Goal: Check status

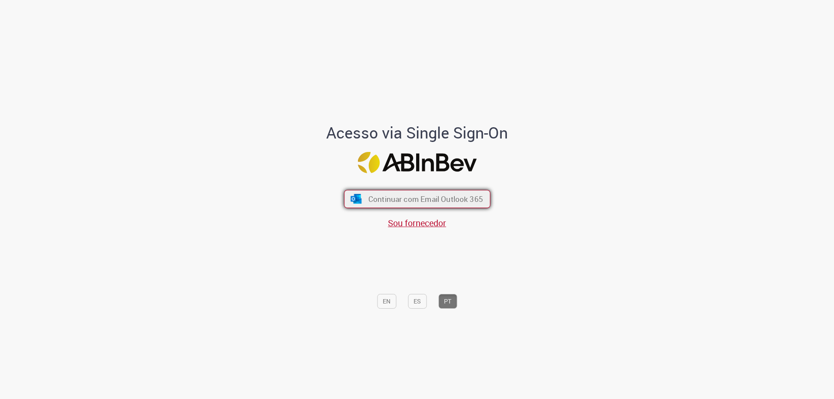
click at [438, 207] on button "Continuar com Email Outlook 365" at bounding box center [417, 199] width 146 height 18
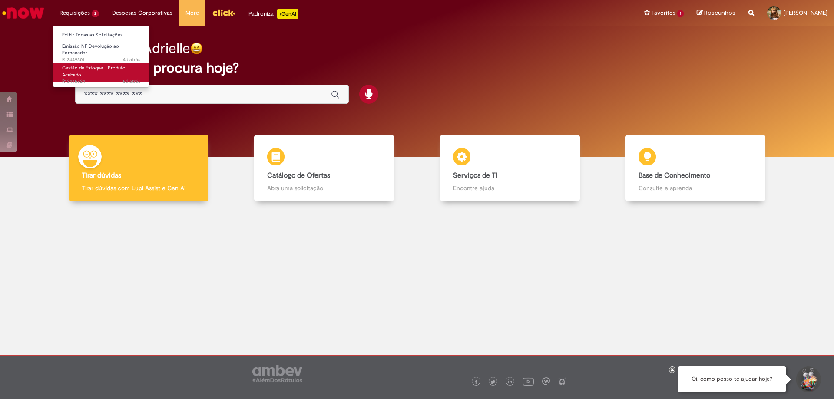
click at [76, 70] on span "Gestão de Estoque – Produto Acabado" at bounding box center [93, 71] width 63 height 13
click at [74, 70] on span "Gestão de Estoque – Produto Acabado" at bounding box center [93, 71] width 63 height 13
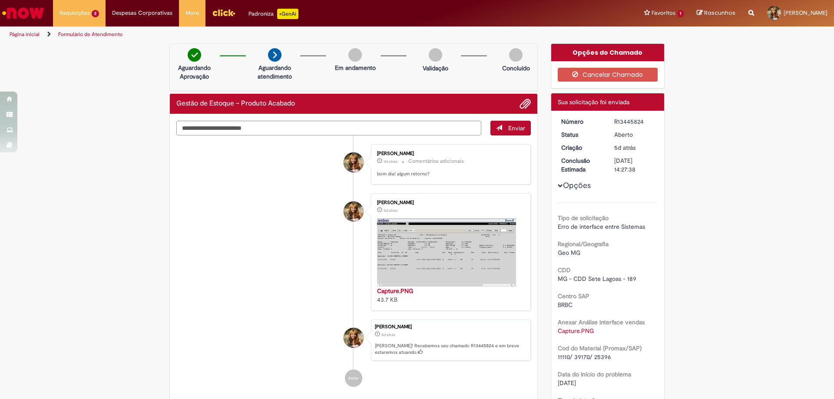
scroll to position [156, 0]
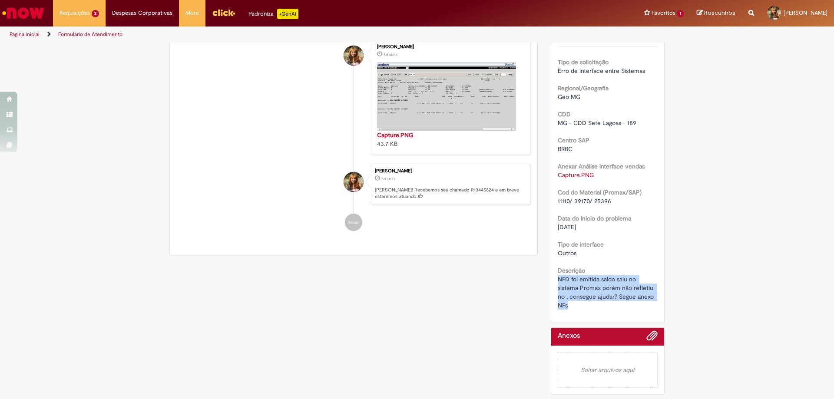
drag, startPoint x: 553, startPoint y: 279, endPoint x: 573, endPoint y: 309, distance: 35.4
click at [575, 314] on div "Número R13445824 Status [GEOGRAPHIC_DATA] Criação 5d atrás 5 dias atrás Conclus…" at bounding box center [607, 139] width 113 height 368
copy span "NFD foi emitida saldo saiu no sistema Promax porém não refletiu no , consegue a…"
click at [615, 235] on div "Tipo de solicitação Erro de interface entre Sistemas Regional/Geografia Geo MG …" at bounding box center [608, 177] width 100 height 263
click at [463, 114] on img "Histórico de tíquete" at bounding box center [446, 97] width 139 height 68
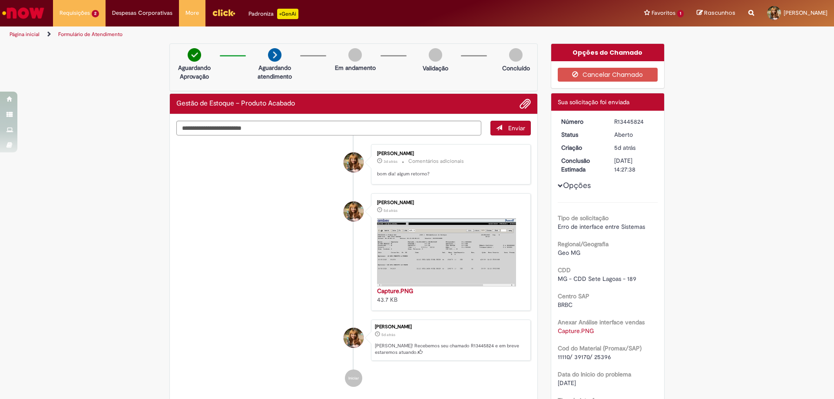
scroll to position [145, 0]
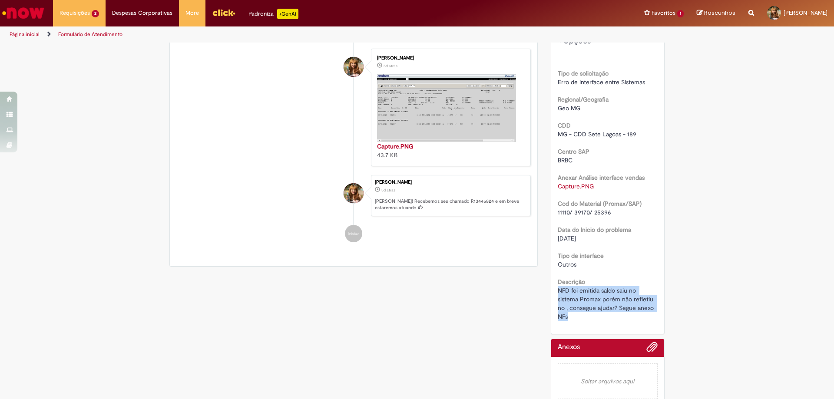
drag, startPoint x: 557, startPoint y: 293, endPoint x: 566, endPoint y: 327, distance: 35.5
click at [566, 327] on div "Número R13445824 Status [GEOGRAPHIC_DATA] Criação 5d atrás 5 dias atrás Conclus…" at bounding box center [607, 150] width 113 height 368
copy span "NFD foi emitida saldo saiu no sistema Promax porém não refletiu no , consegue a…"
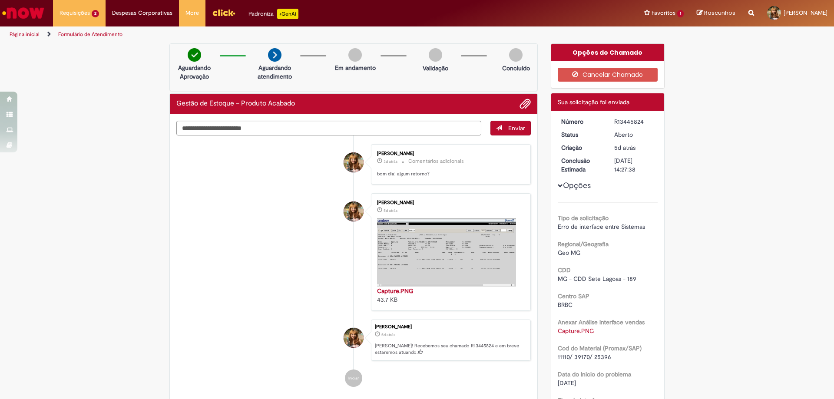
click at [0, 0] on button "Opções" at bounding box center [0, 0] width 0 height 0
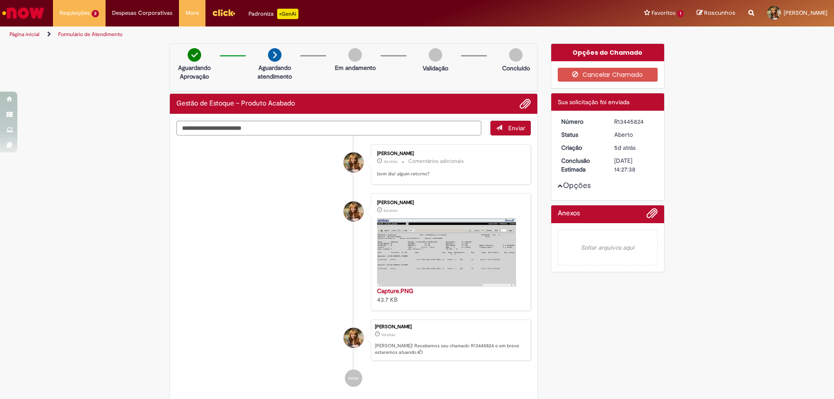
click at [0, 0] on button "Opções" at bounding box center [0, 0] width 0 height 0
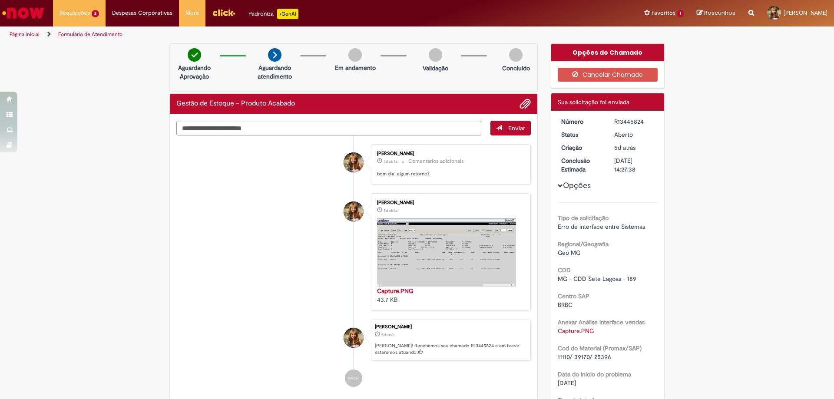
click at [712, 120] on div "Verificar Código de Barras Aguardando Aprovação Aguardando atendimento Em andam…" at bounding box center [417, 299] width 834 height 512
click at [617, 126] on div "Opções Tipo de solicitação Erro de interface entre Sistemas Regional/Geografia …" at bounding box center [608, 291] width 100 height 348
drag, startPoint x: 565, startPoint y: 357, endPoint x: 617, endPoint y: 360, distance: 52.7
click at [609, 363] on div "Tipo de solicitação Erro de interface entre Sistemas Regional/Geografia Geo MG …" at bounding box center [608, 333] width 100 height 263
click at [657, 304] on div "Número R13445824 Status [GEOGRAPHIC_DATA] Criação 5d atrás 5 dias atrás Conclus…" at bounding box center [607, 295] width 113 height 368
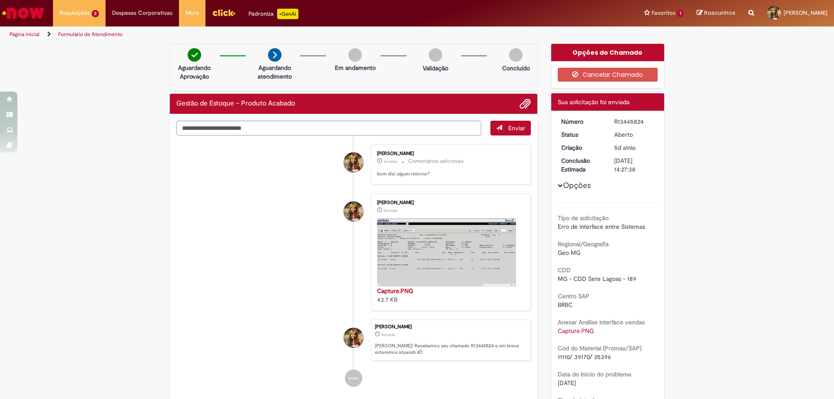
click at [470, 258] on img "Histórico de tíquete" at bounding box center [446, 252] width 139 height 68
